Goal: Information Seeking & Learning: Learn about a topic

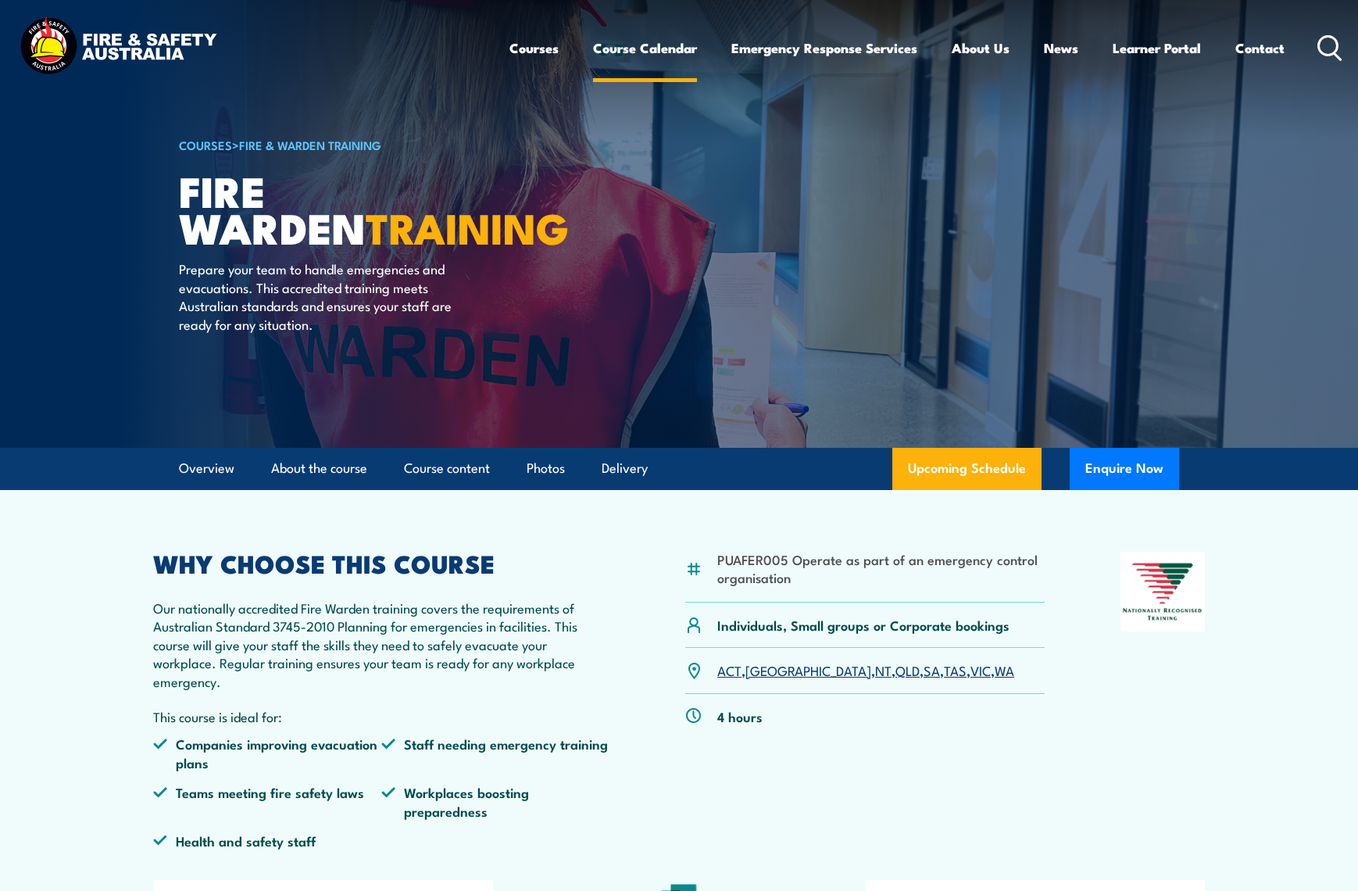
click at [668, 44] on link "Course Calendar" at bounding box center [645, 47] width 104 height 41
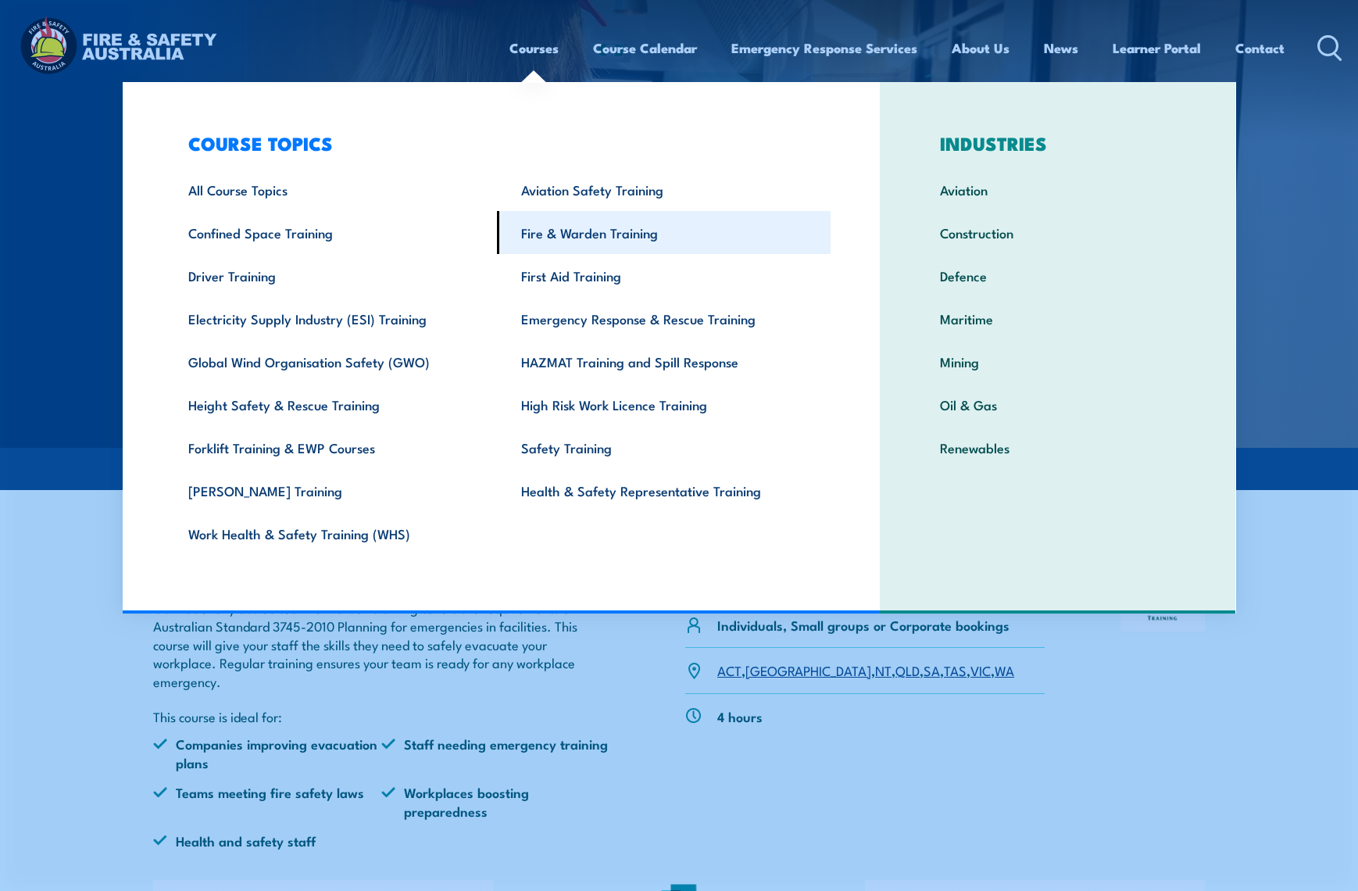
click at [617, 237] on link "Fire & Warden Training" at bounding box center [664, 232] width 334 height 43
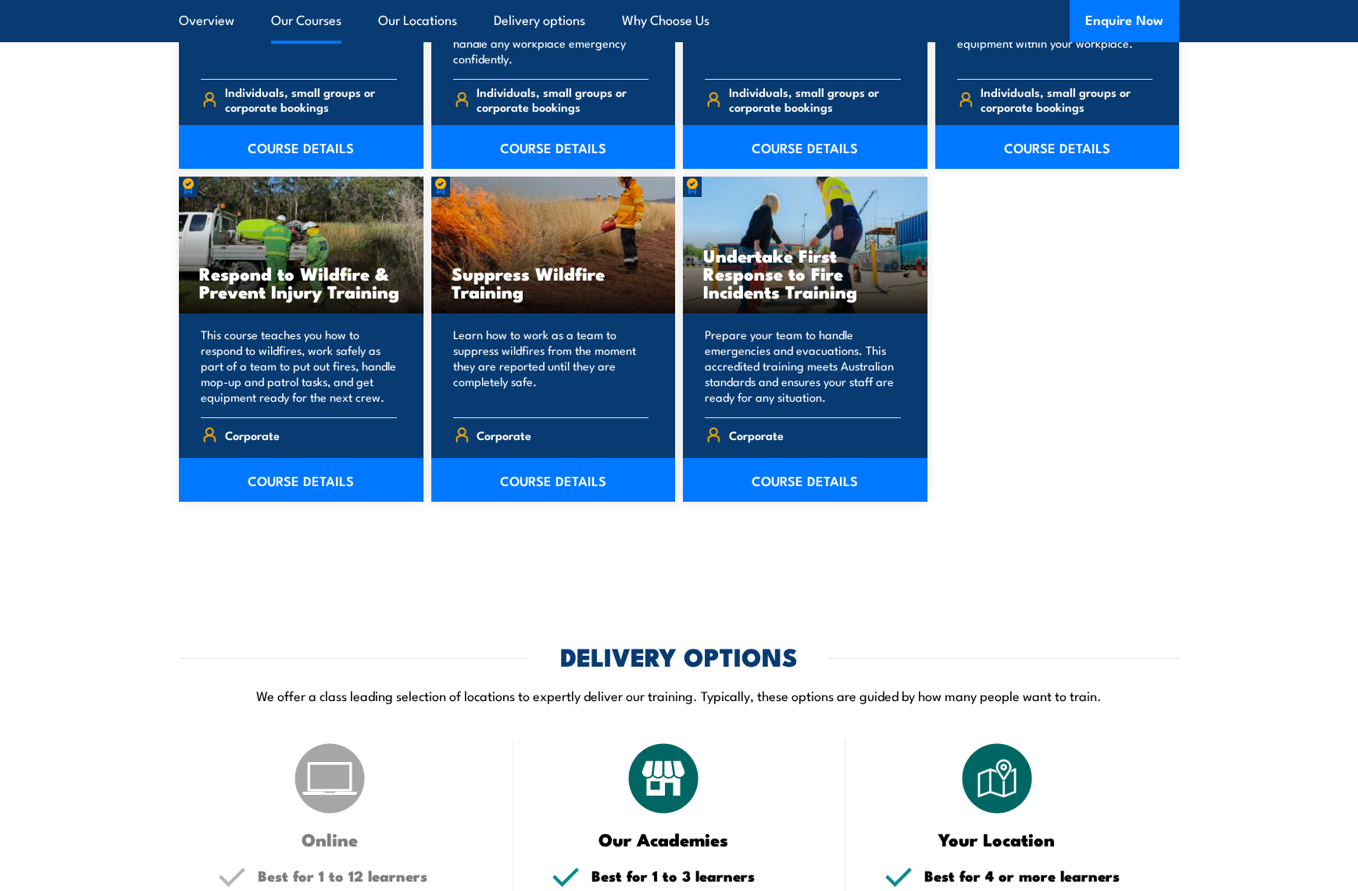
scroll to position [1559, 0]
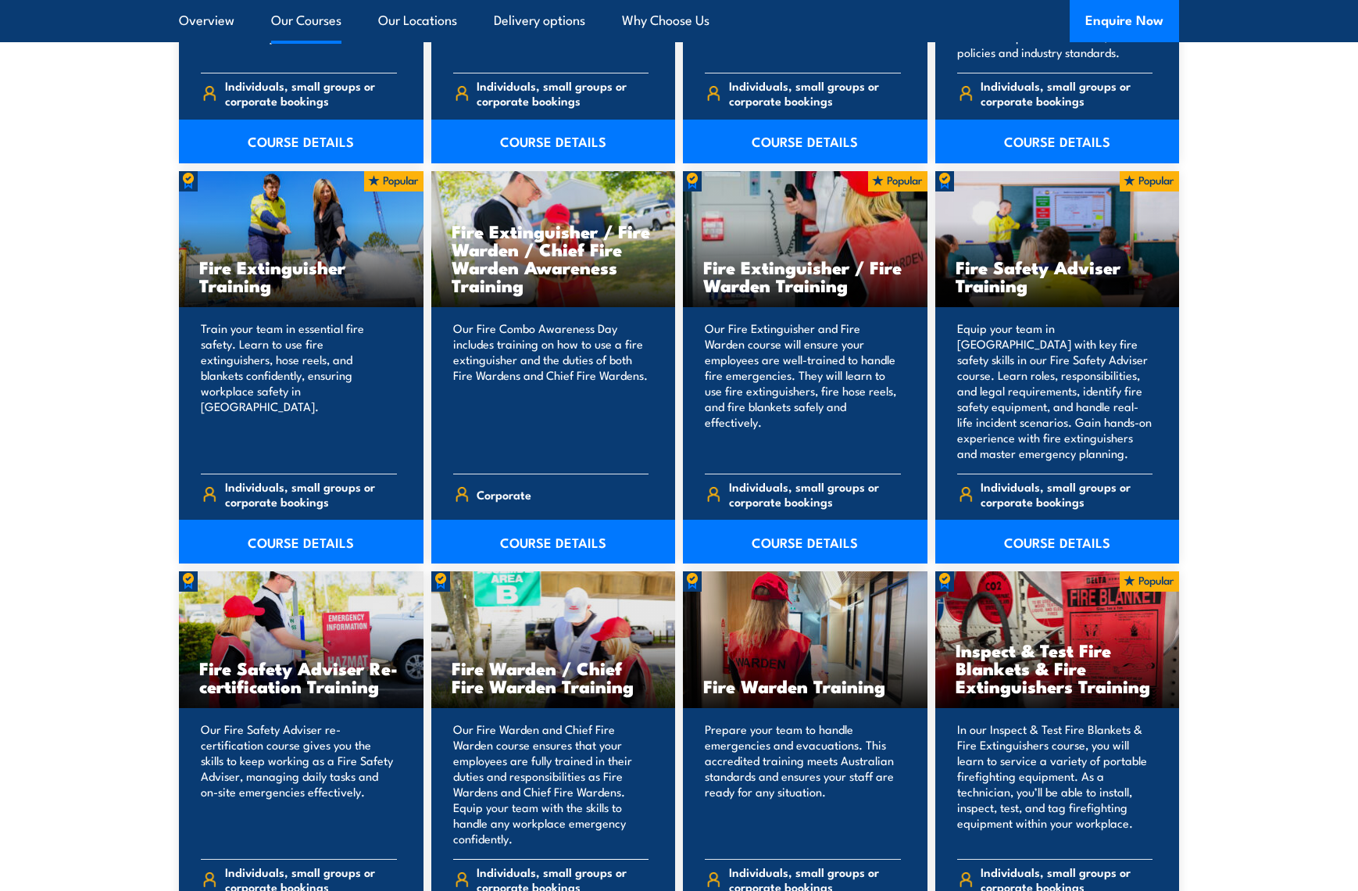
click at [553, 846] on p "Our Fire Warden and Chief Fire Warden course ensures that your employees are fu…" at bounding box center [551, 783] width 196 height 125
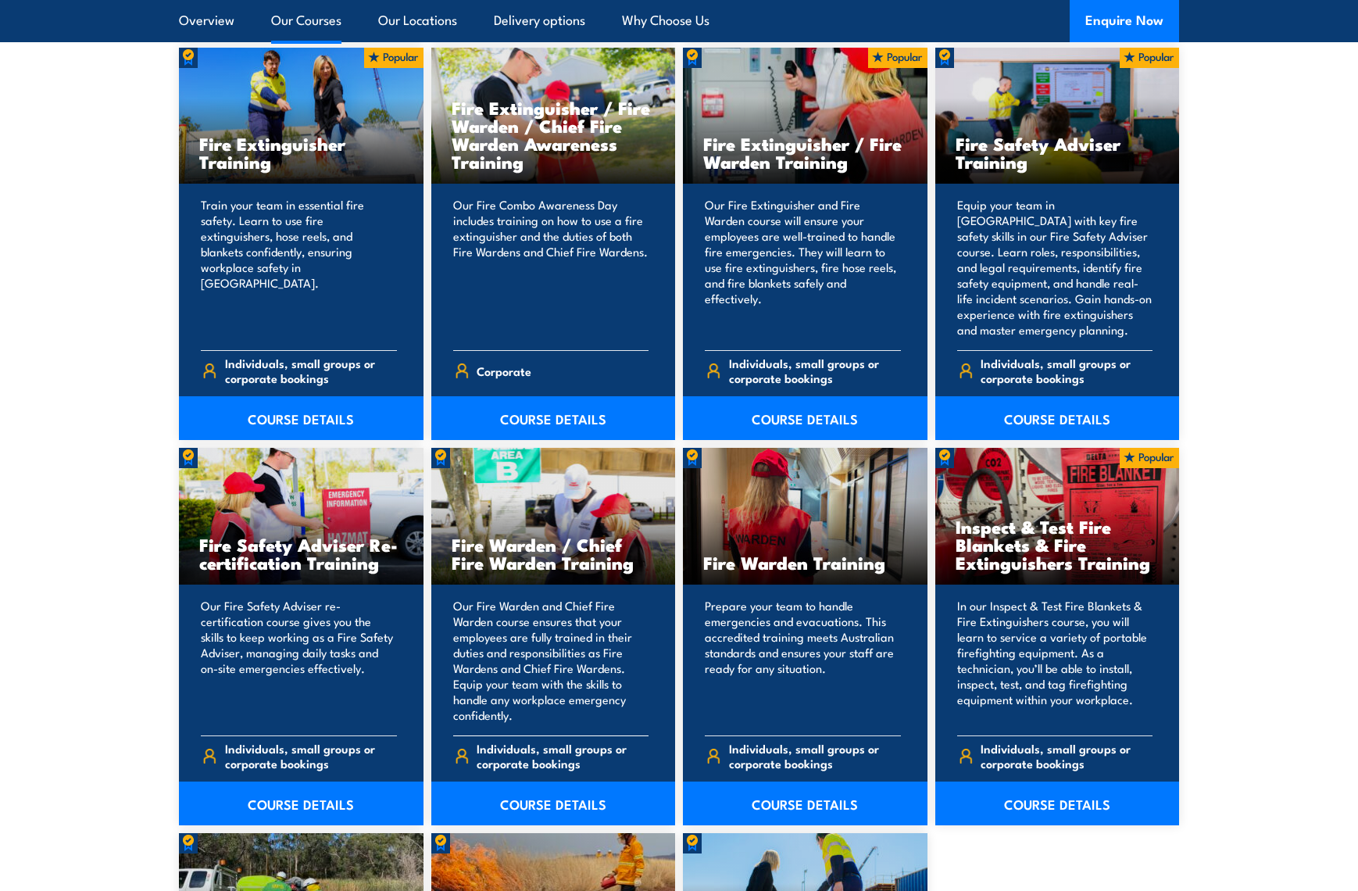
scroll to position [1684, 0]
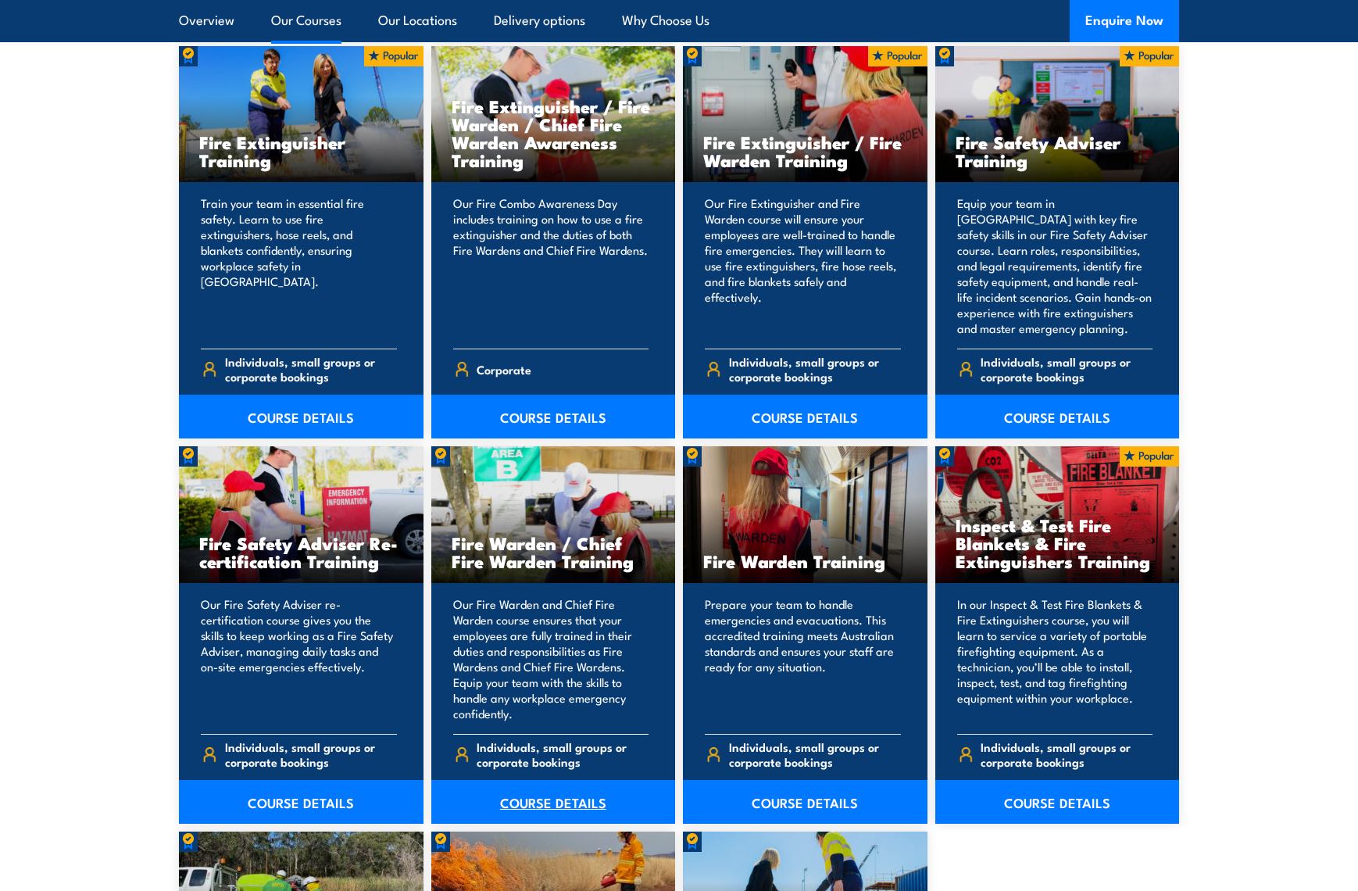
click at [569, 802] on link "COURSE DETAILS" at bounding box center [553, 802] width 245 height 44
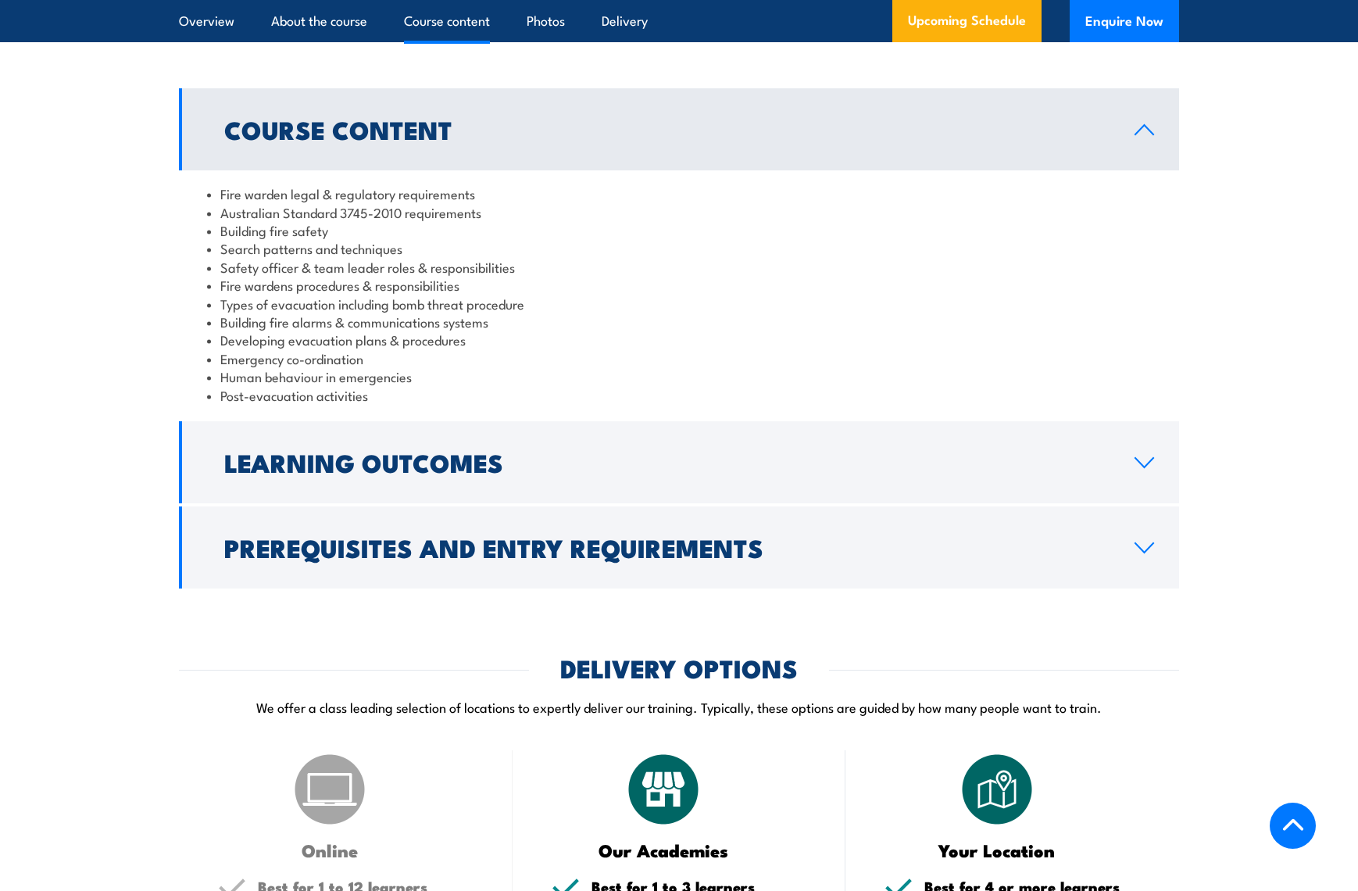
scroll to position [1530, 0]
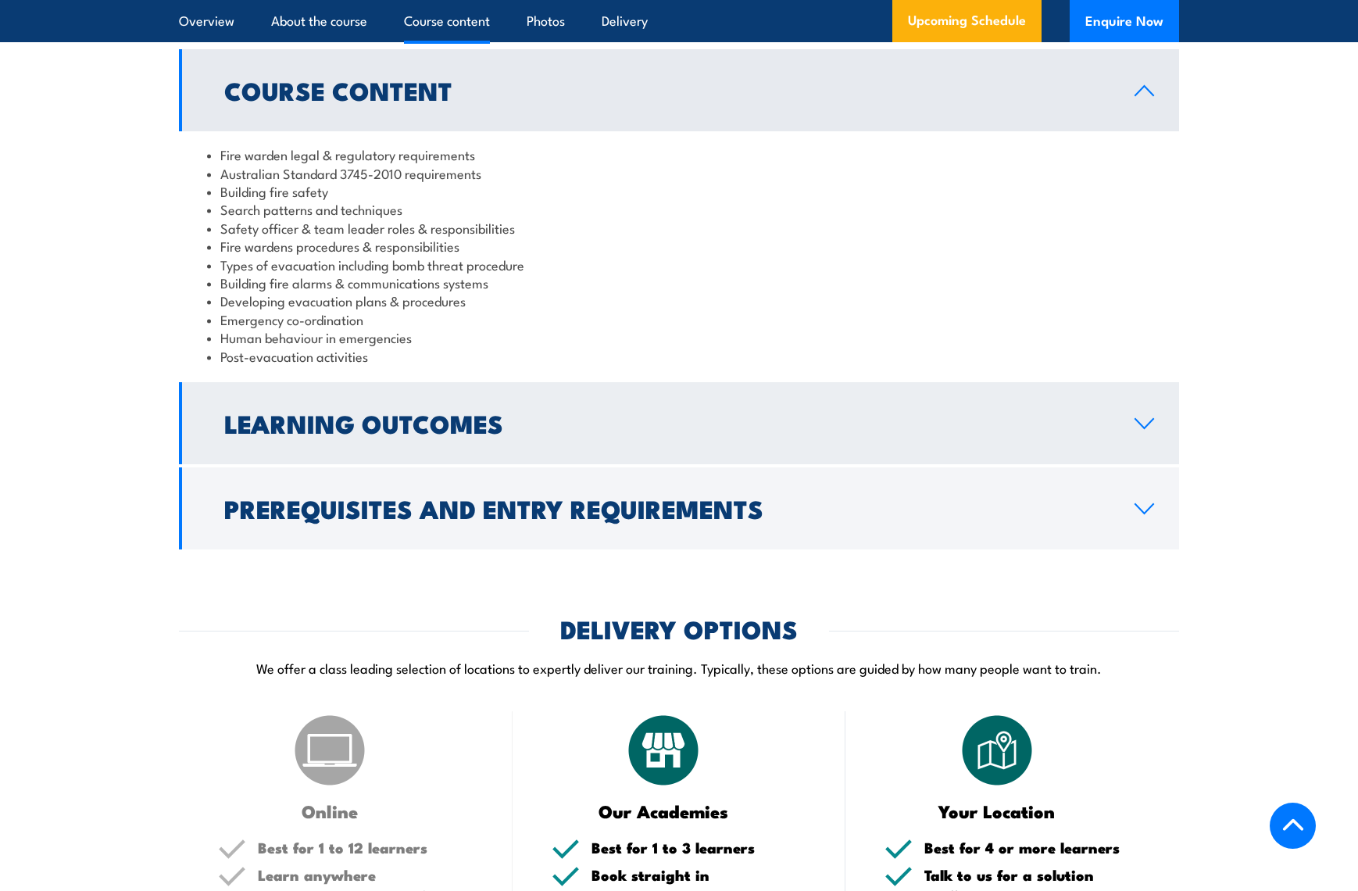
click at [1102, 434] on h2 "Learning Outcomes" at bounding box center [666, 423] width 885 height 22
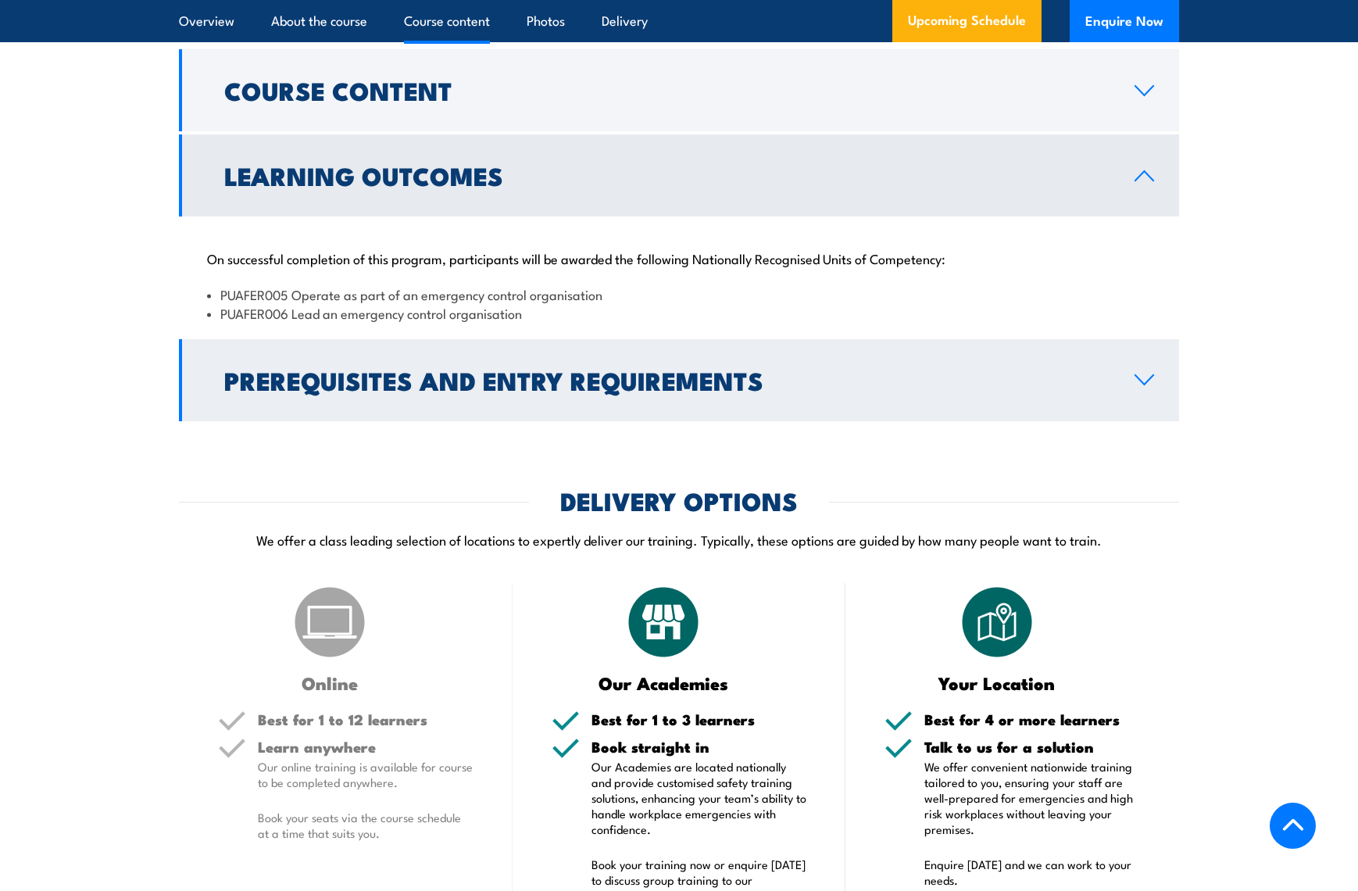
click at [1010, 391] on h2 "Prerequisites and Entry Requirements" at bounding box center [666, 380] width 885 height 22
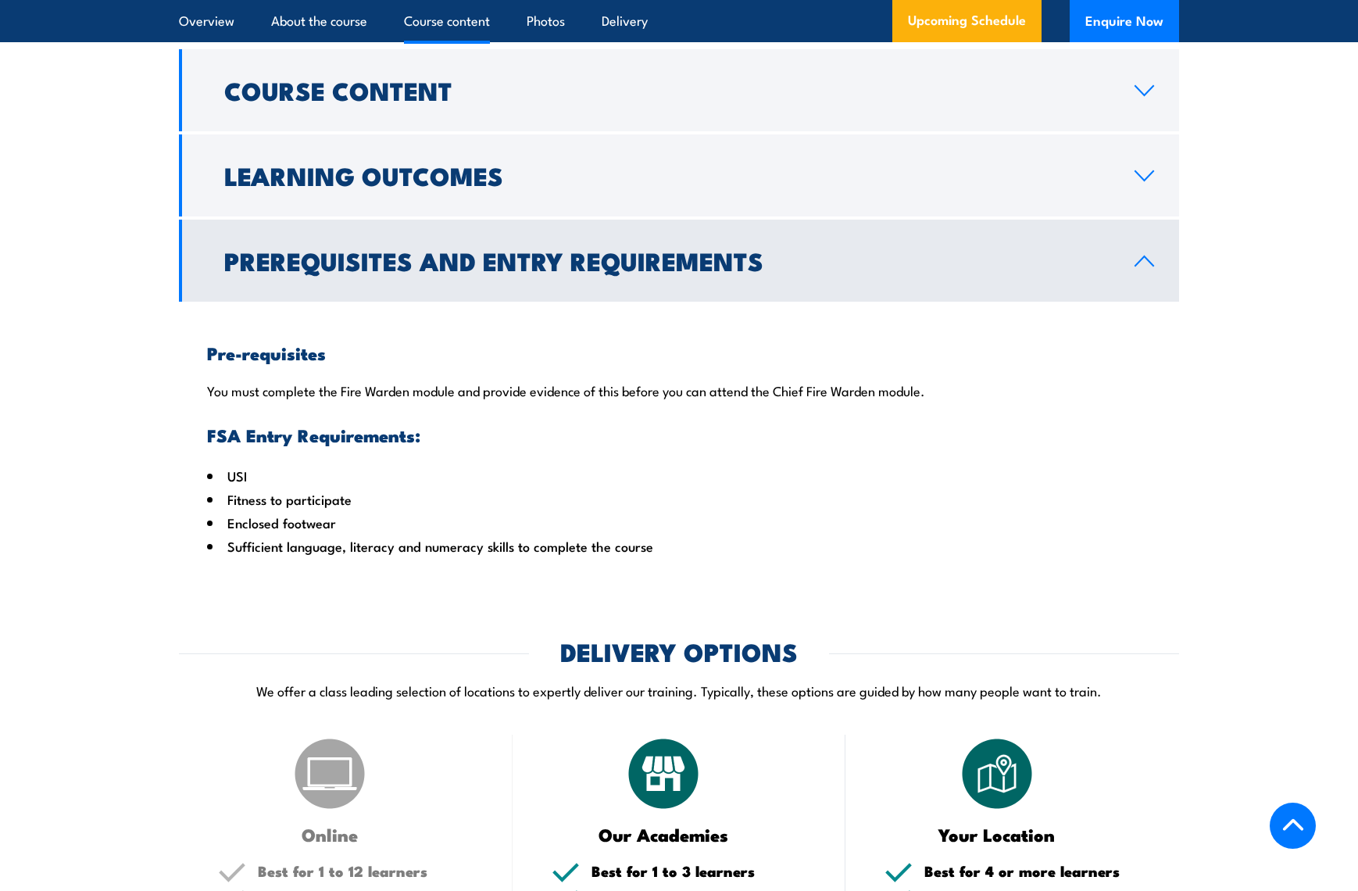
click at [315, 791] on img at bounding box center [330, 774] width 78 height 78
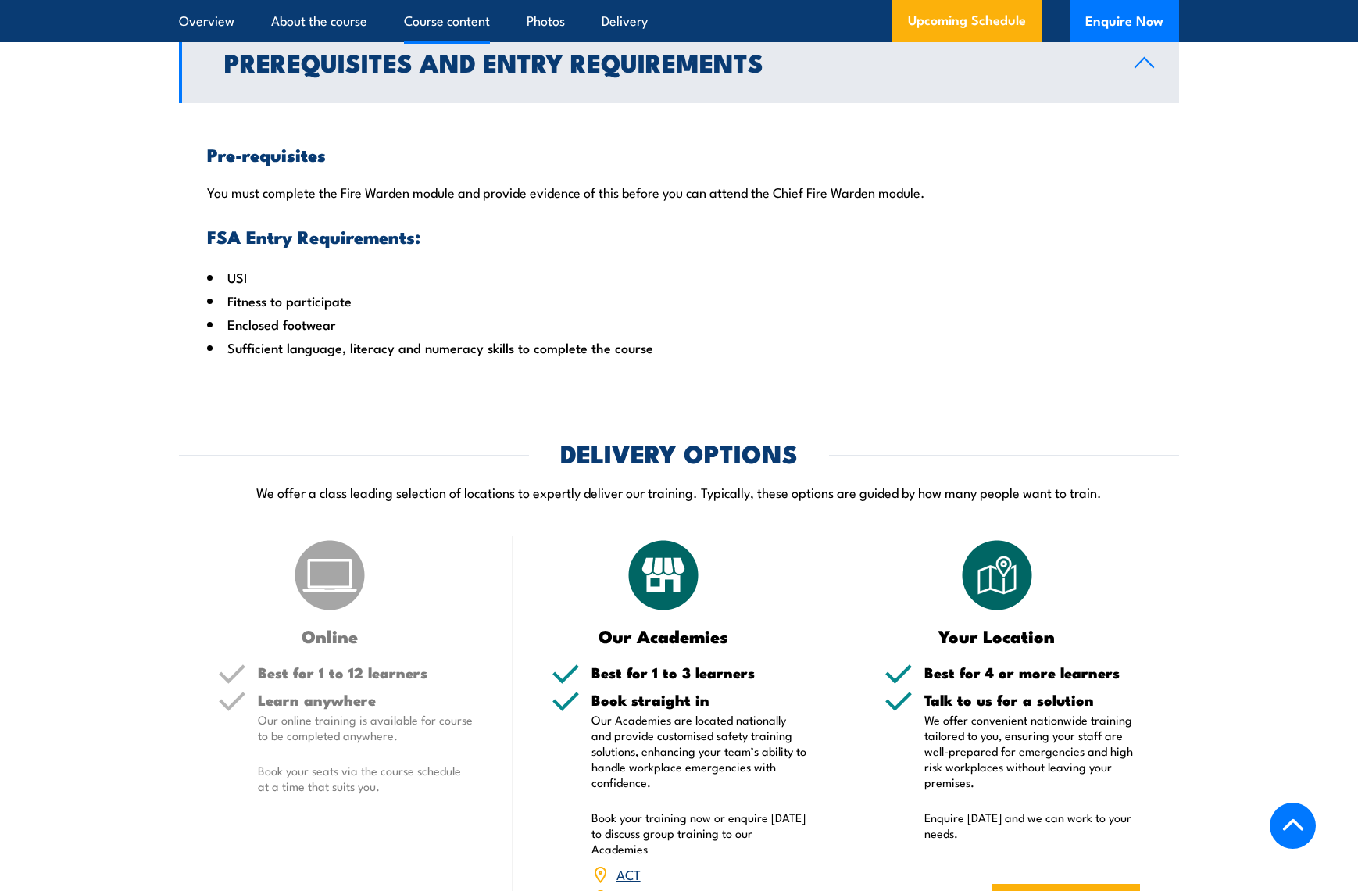
scroll to position [1718, 0]
